Goal: Task Accomplishment & Management: Manage account settings

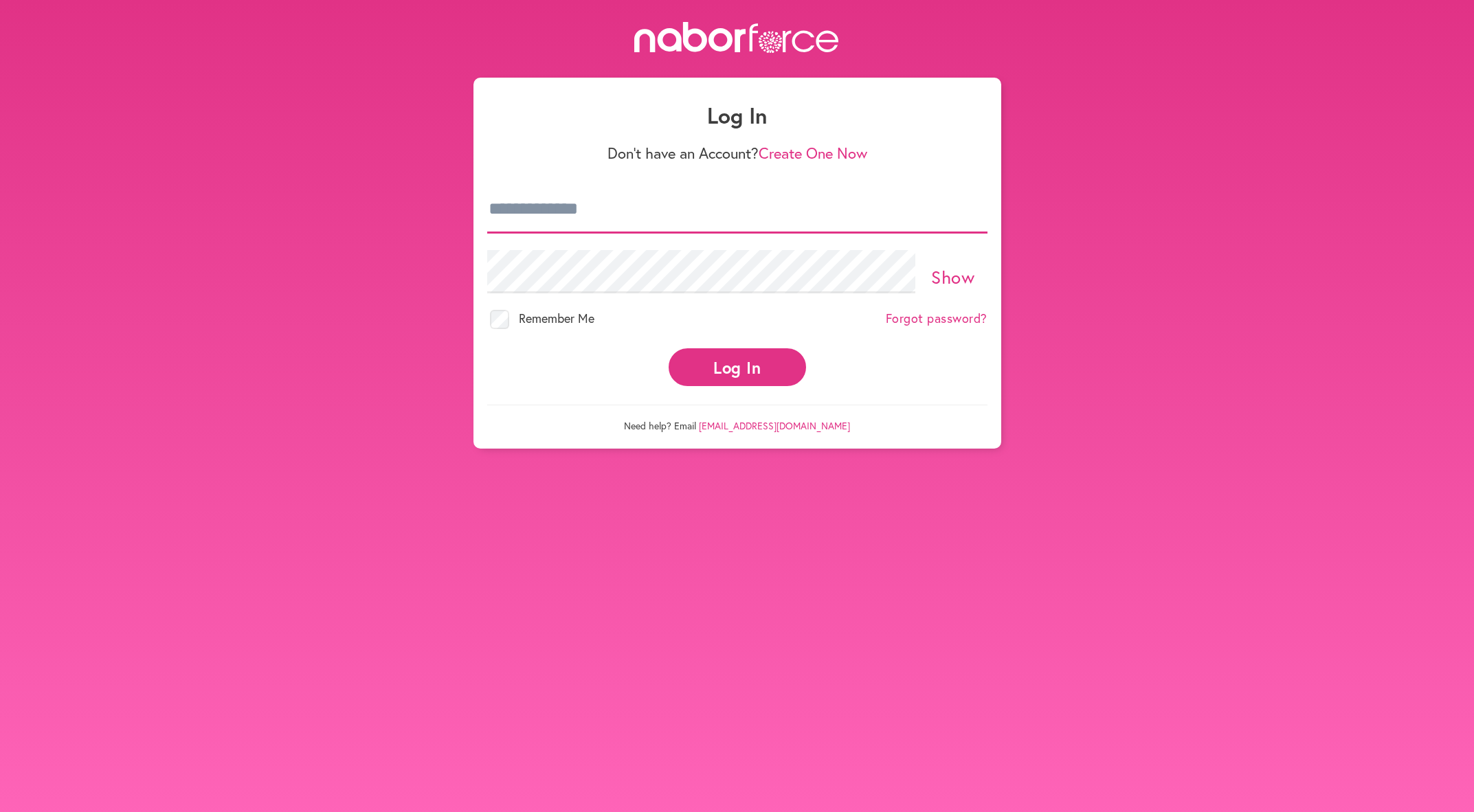
type input "**********"
click at [712, 371] on button "Log In" at bounding box center [738, 367] width 138 height 38
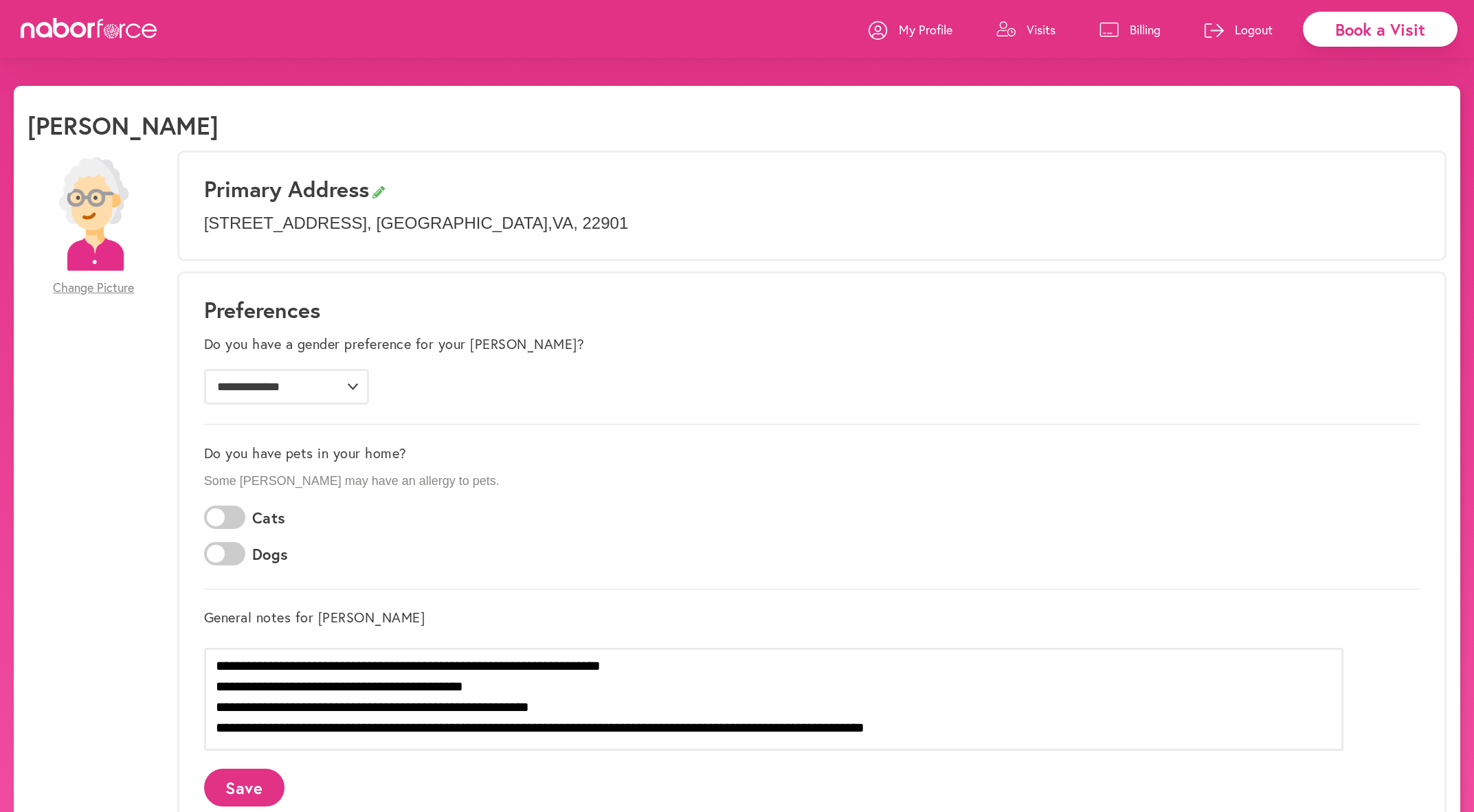
click at [1038, 29] on p "Visits" at bounding box center [1041, 29] width 29 height 16
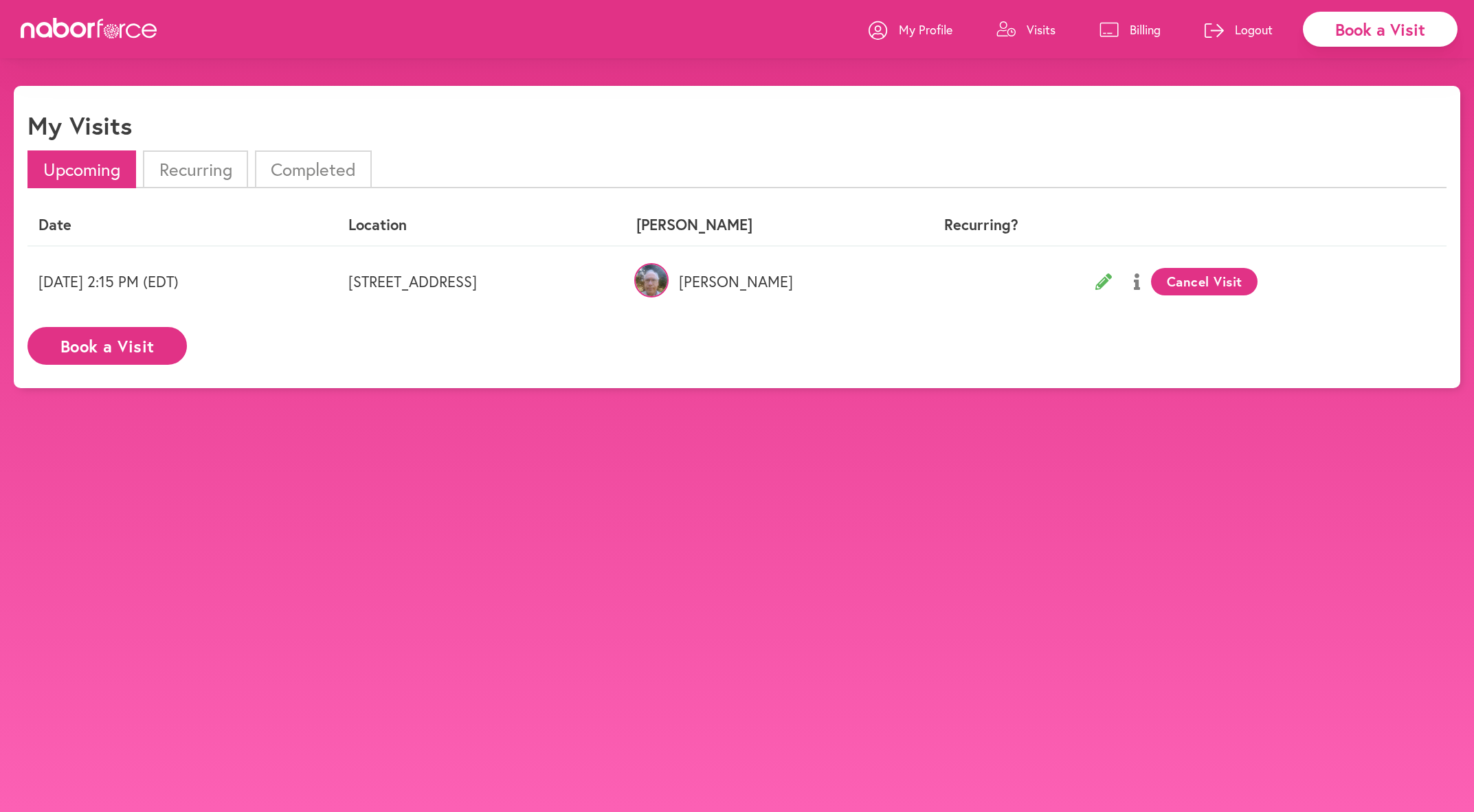
click at [1258, 281] on button "Cancel Visit" at bounding box center [1204, 281] width 107 height 27
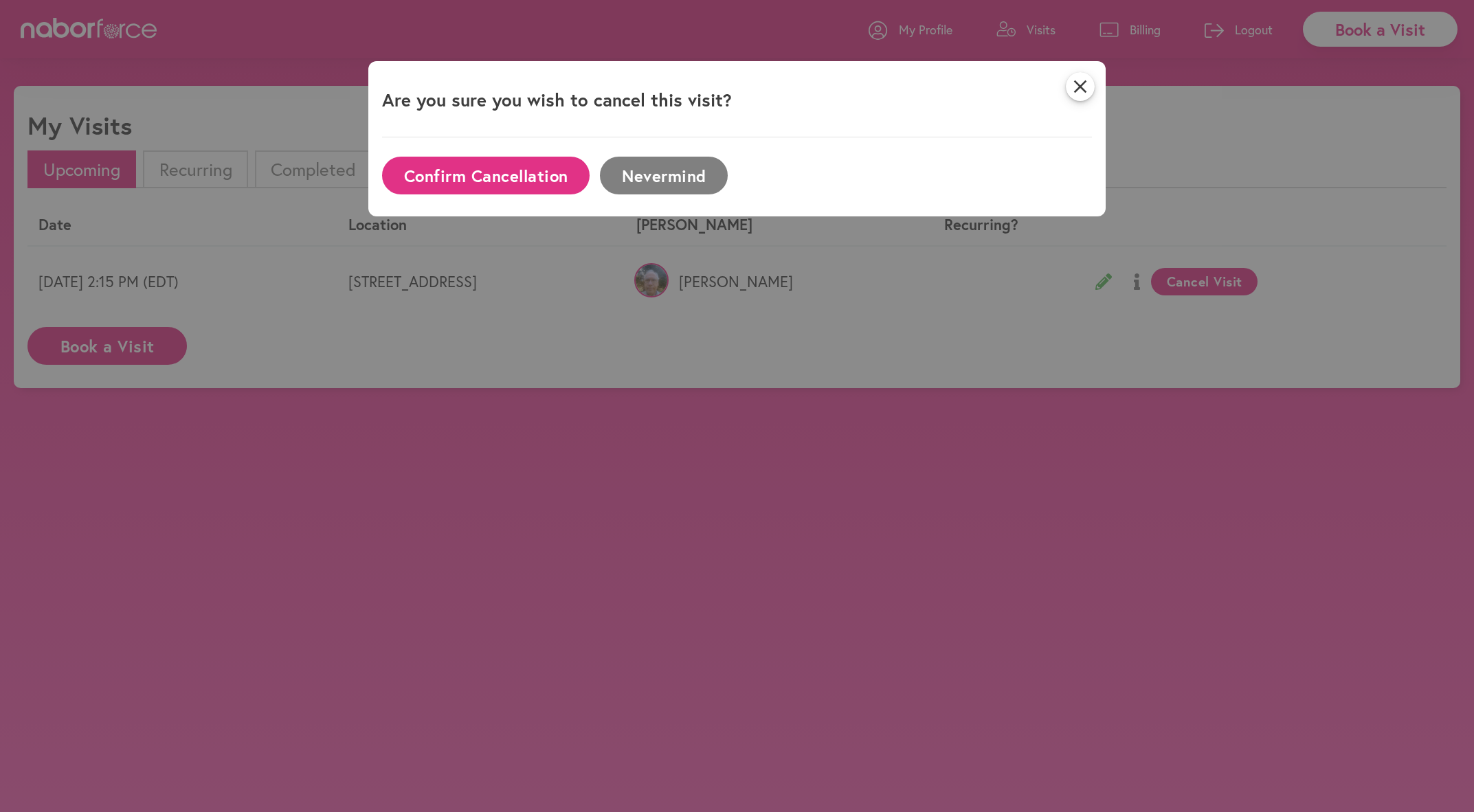
click at [517, 171] on button "Confirm Cancellation" at bounding box center [486, 175] width 208 height 38
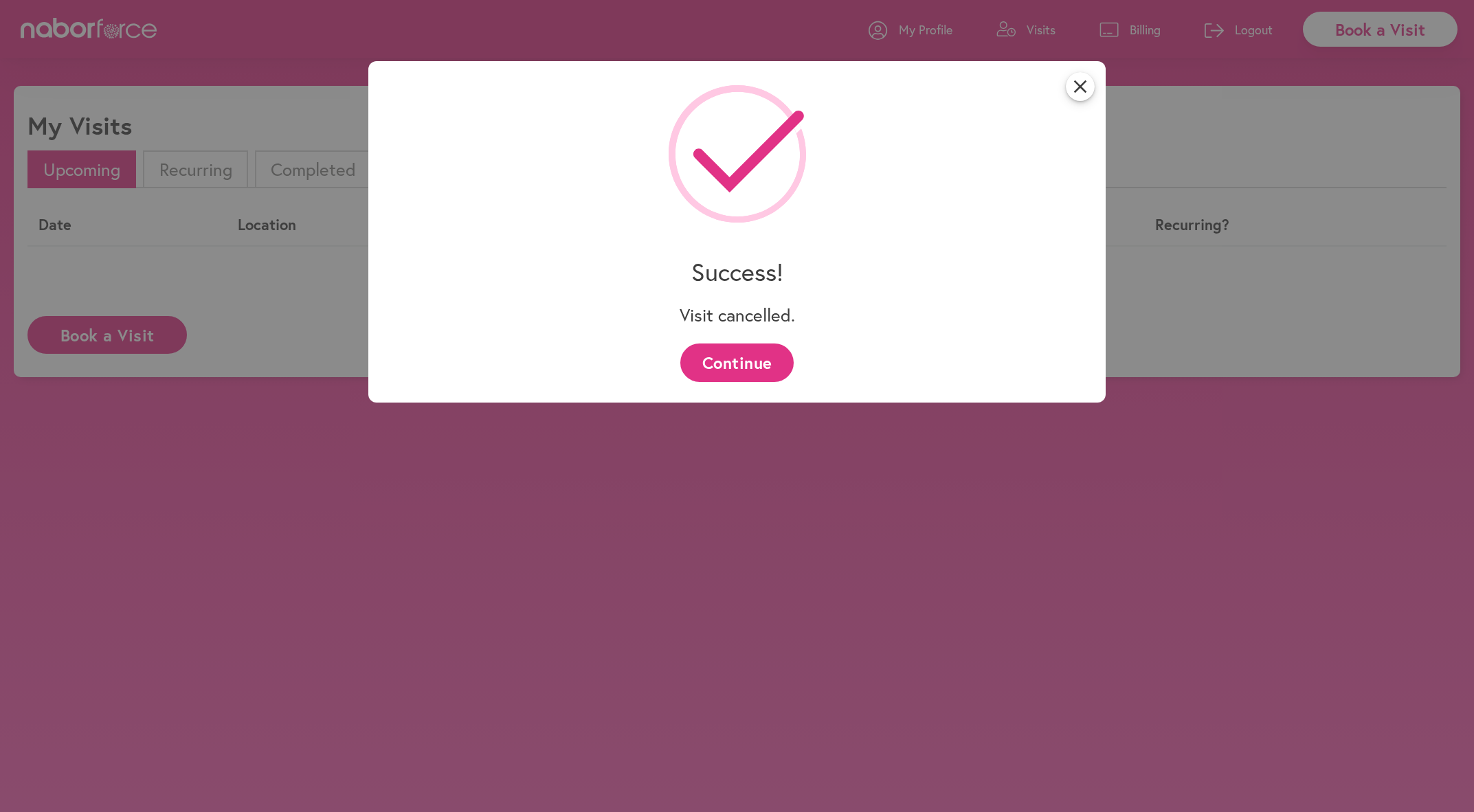
click at [737, 364] on button "Continue" at bounding box center [737, 363] width 114 height 38
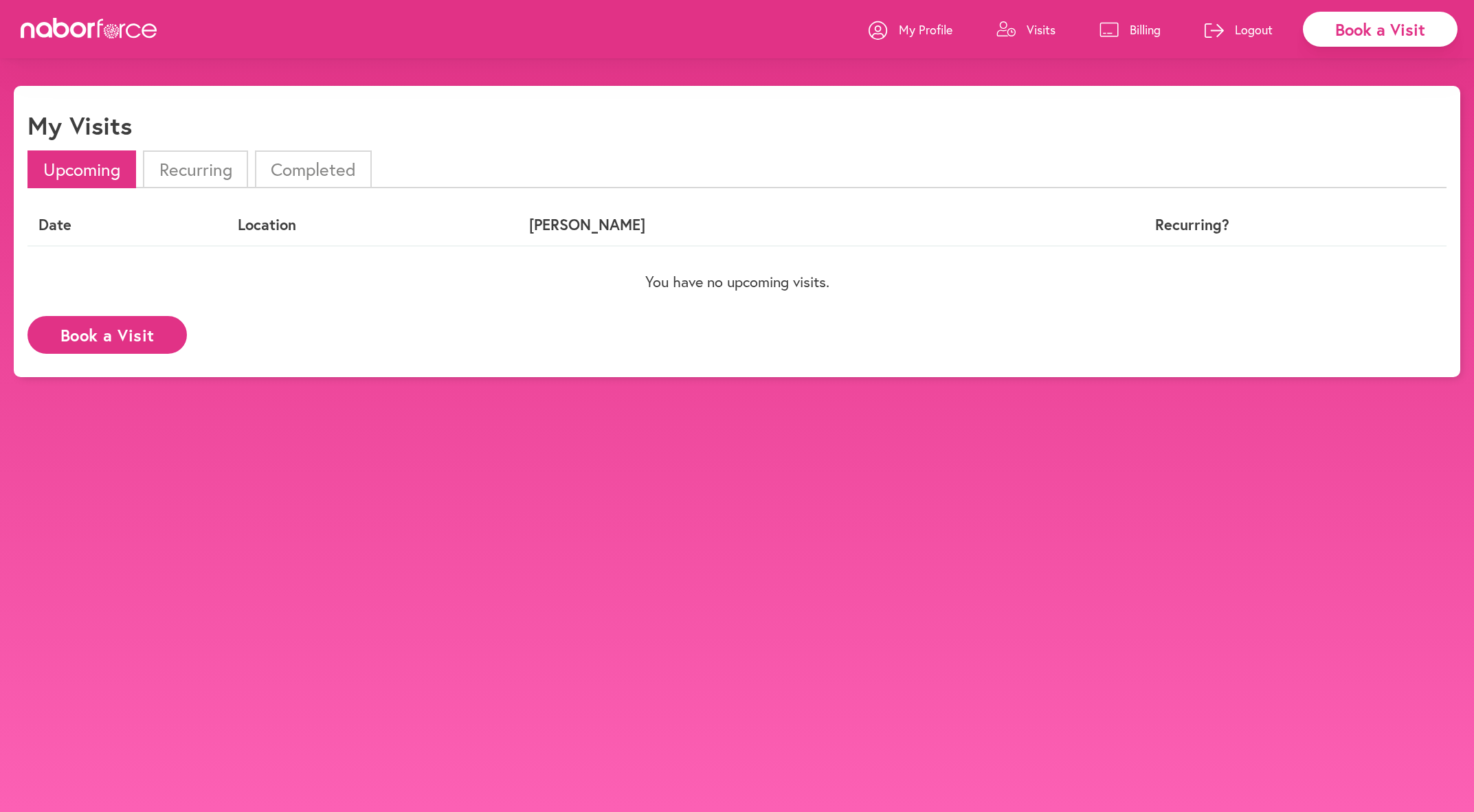
click at [1230, 39] on link "Logout" at bounding box center [1238, 29] width 68 height 41
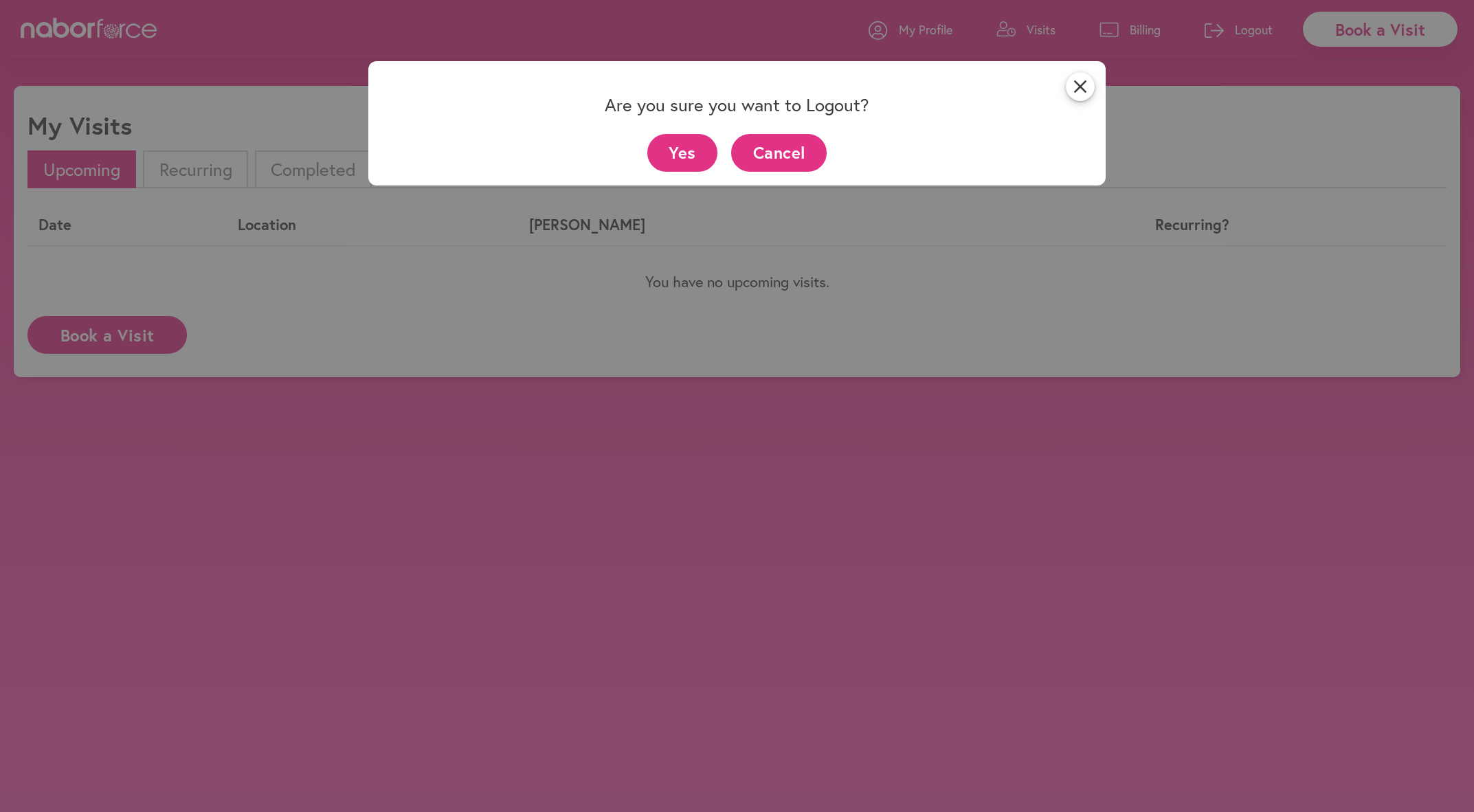
click at [688, 152] on button "Yes" at bounding box center [682, 153] width 71 height 38
